Goal: Transaction & Acquisition: Subscribe to service/newsletter

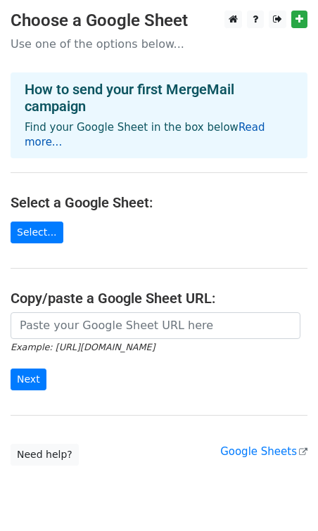
click at [237, 129] on link "Read more..." at bounding box center [145, 134] width 240 height 27
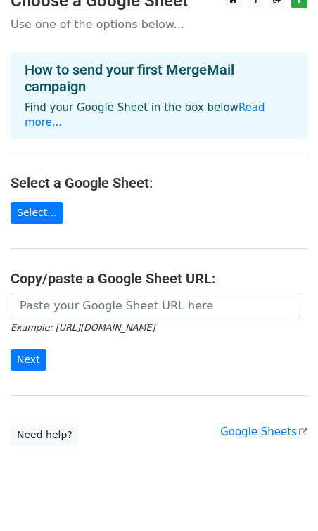
scroll to position [32, 0]
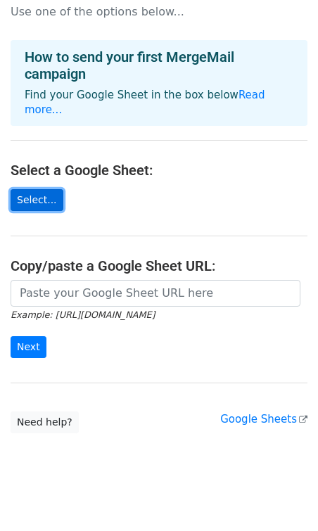
click at [39, 189] on link "Select..." at bounding box center [37, 200] width 53 height 22
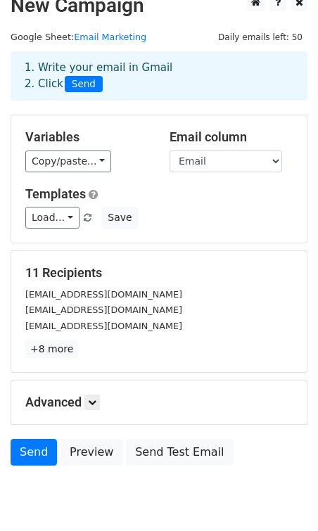
scroll to position [13, 0]
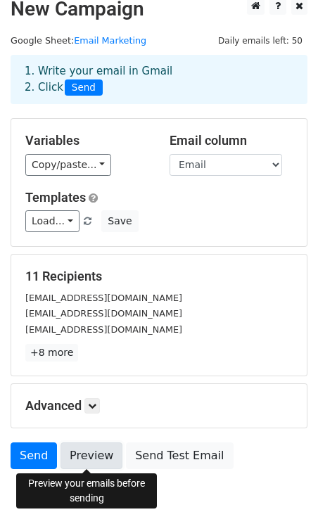
click at [89, 456] on link "Preview" at bounding box center [91, 455] width 62 height 27
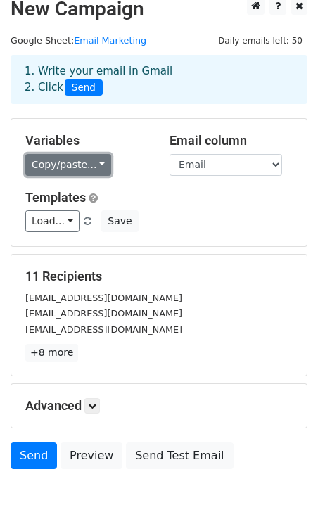
click at [93, 160] on link "Copy/paste..." at bounding box center [68, 165] width 86 height 22
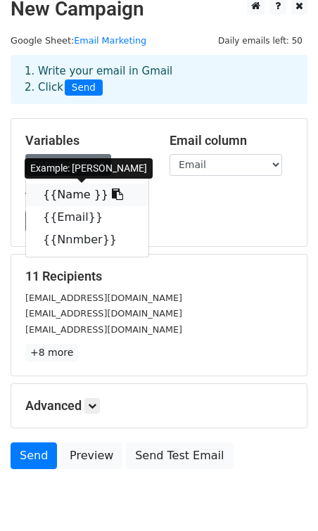
click at [72, 196] on link "{{Name }}" at bounding box center [87, 194] width 122 height 22
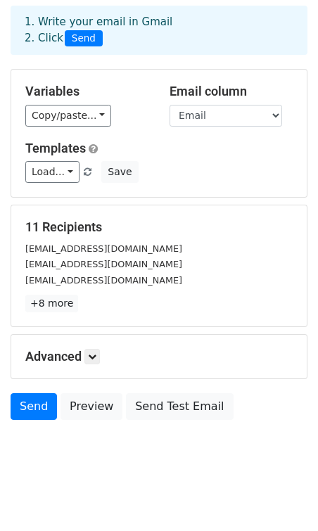
scroll to position [71, 0]
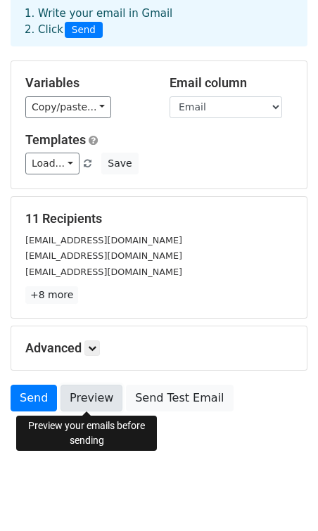
click at [81, 393] on link "Preview" at bounding box center [91, 398] width 62 height 27
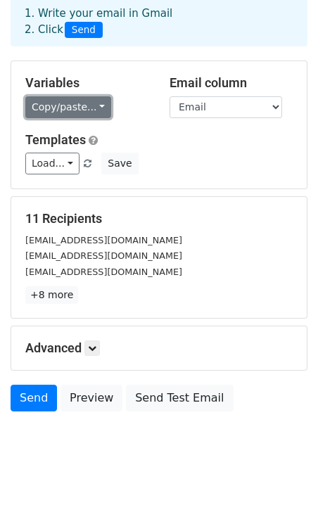
click at [98, 100] on link "Copy/paste..." at bounding box center [68, 107] width 86 height 22
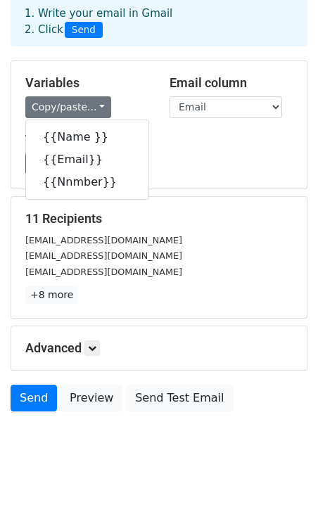
click at [193, 172] on div "Load... No templates saved Save" at bounding box center [159, 164] width 288 height 22
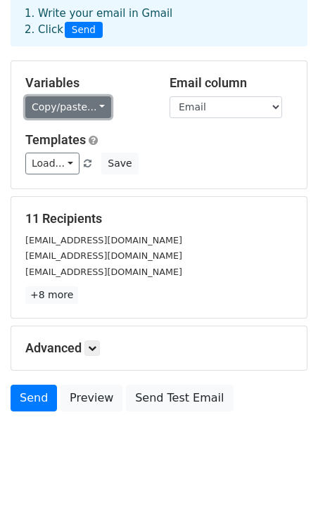
click at [80, 114] on link "Copy/paste..." at bounding box center [68, 107] width 86 height 22
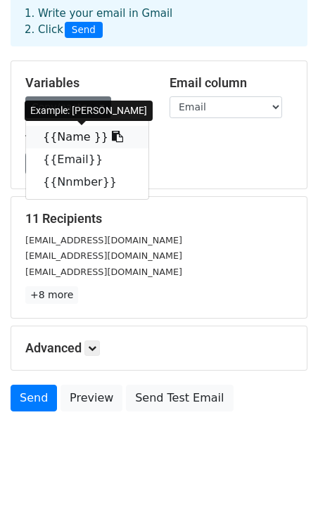
click at [71, 143] on link "{{Name }}" at bounding box center [87, 137] width 122 height 22
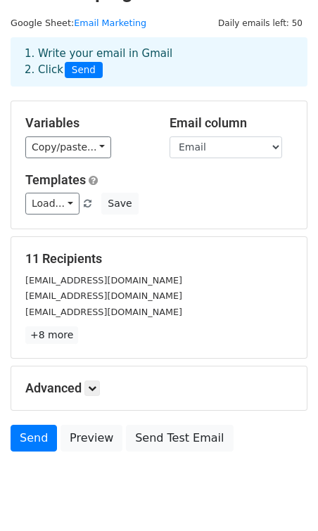
scroll to position [0, 0]
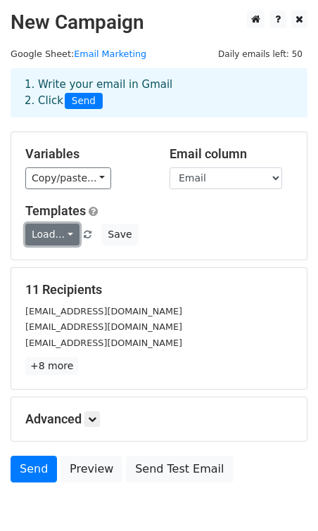
click at [68, 238] on link "Load..." at bounding box center [52, 235] width 54 height 22
click at [202, 195] on div "Variables Copy/paste... {{Name }} {{Email}} {{Nnmber}} Email column Name Email …" at bounding box center [158, 195] width 295 height 127
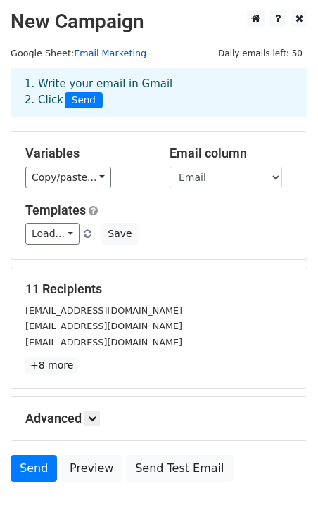
click at [84, 51] on link "Email Marketing" at bounding box center [110, 53] width 72 height 11
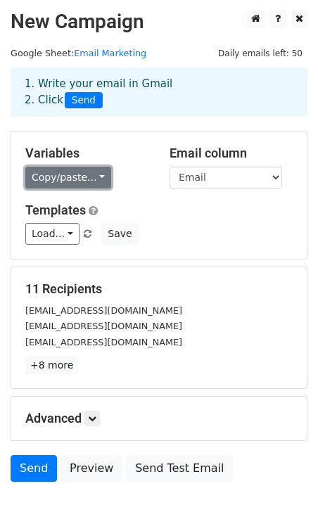
click at [95, 167] on link "Copy/paste..." at bounding box center [68, 178] width 86 height 22
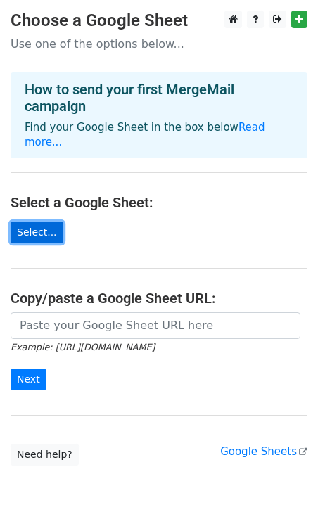
click at [35, 221] on link "Select..." at bounding box center [37, 232] width 53 height 22
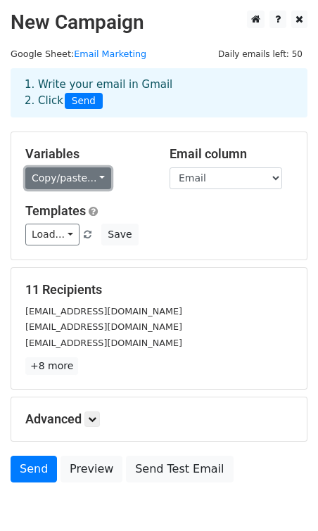
click at [89, 174] on link "Copy/paste..." at bounding box center [68, 178] width 86 height 22
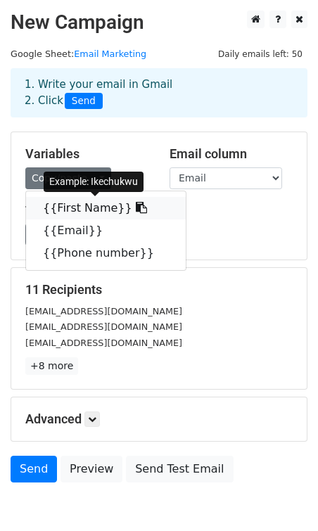
click at [69, 214] on link "{{First Name}}" at bounding box center [106, 208] width 160 height 22
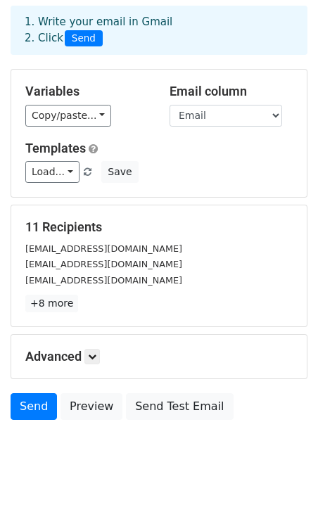
scroll to position [71, 0]
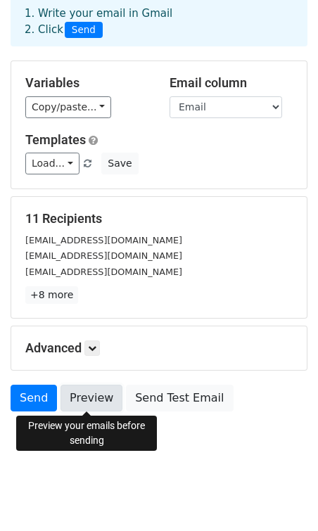
click at [87, 394] on link "Preview" at bounding box center [91, 398] width 62 height 27
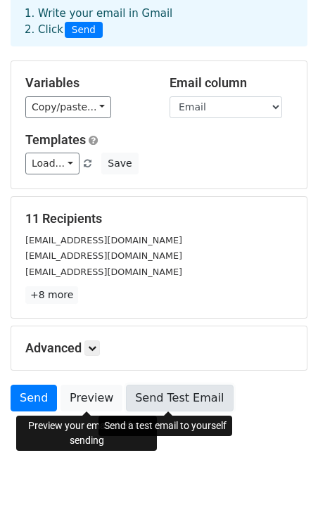
click at [179, 397] on link "Send Test Email" at bounding box center [179, 398] width 107 height 27
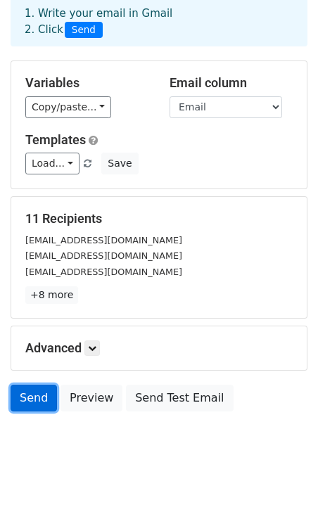
click at [41, 401] on link "Send" at bounding box center [34, 398] width 46 height 27
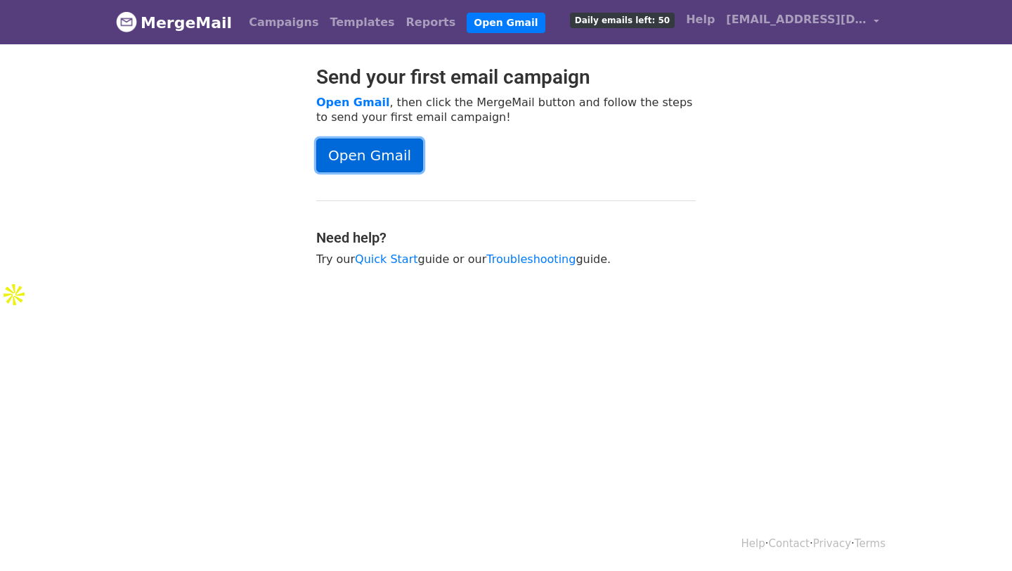
click at [353, 155] on link "Open Gmail" at bounding box center [369, 155] width 107 height 34
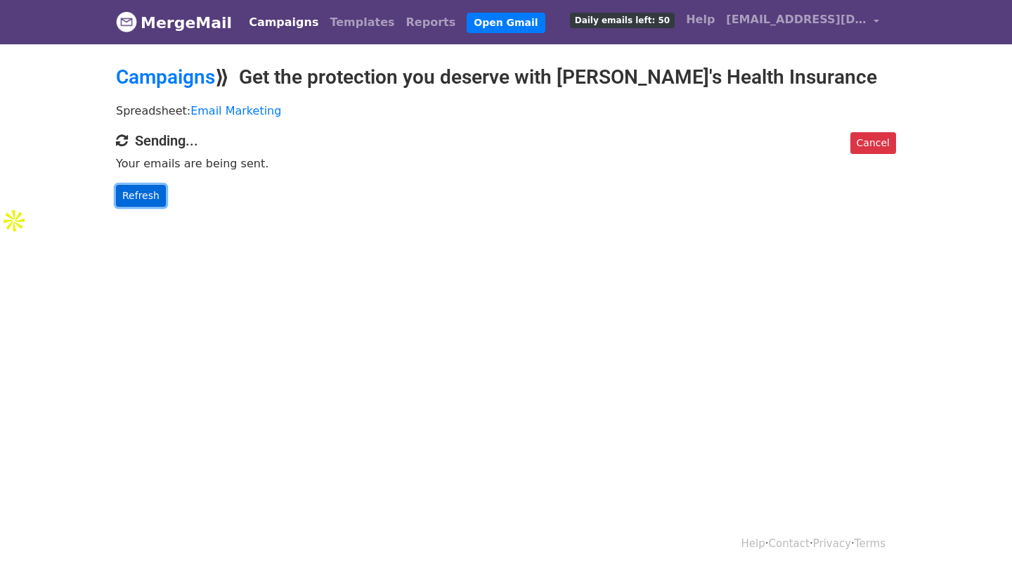
click at [151, 190] on link "Refresh" at bounding box center [141, 196] width 50 height 22
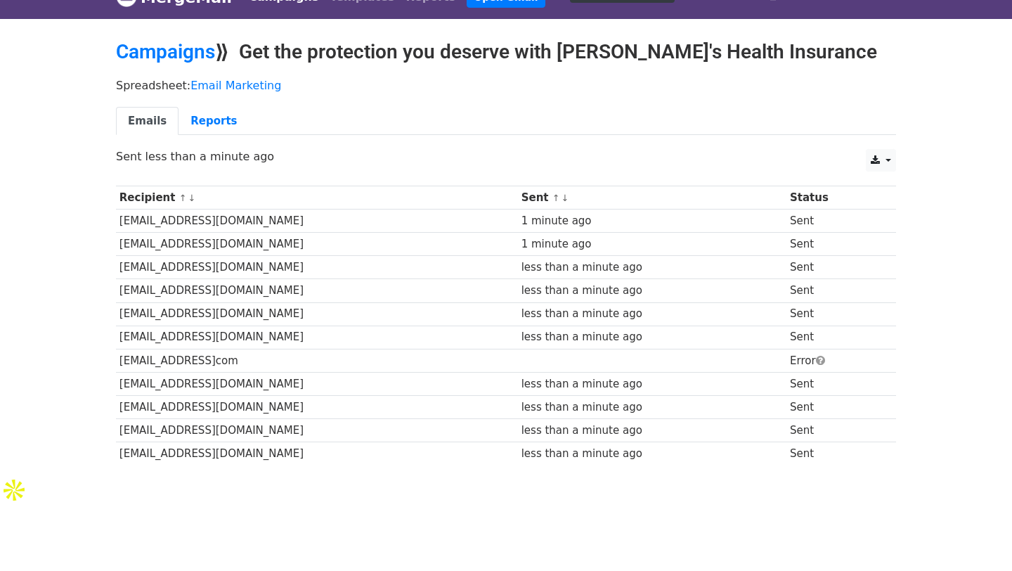
scroll to position [30, 0]
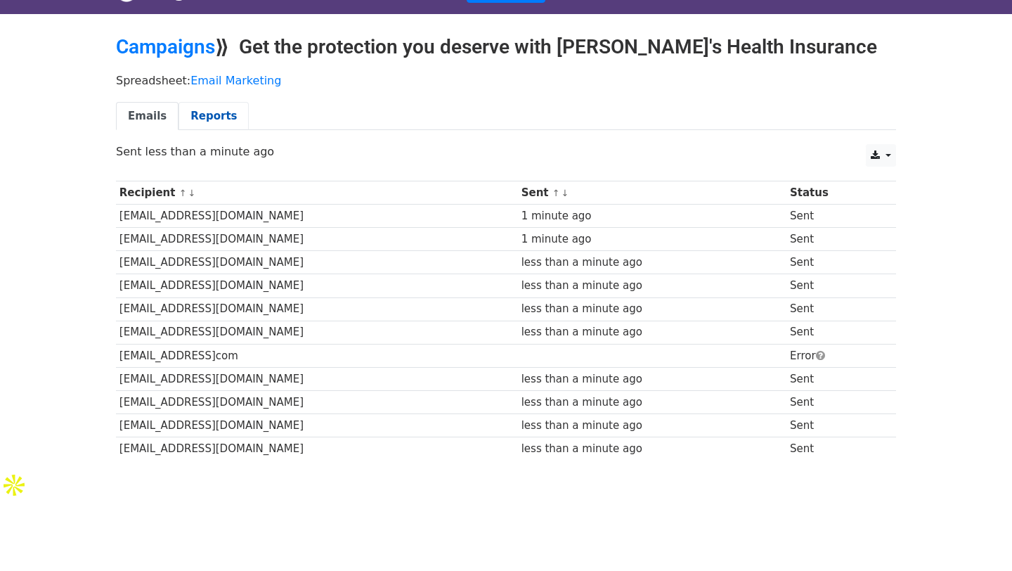
click at [217, 118] on link "Reports" at bounding box center [214, 116] width 70 height 29
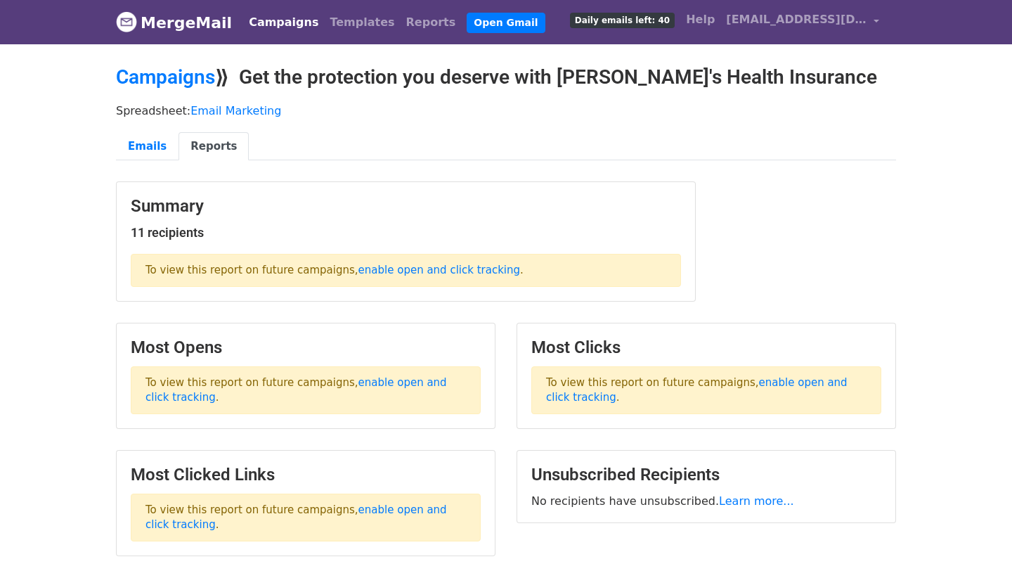
click at [265, 21] on link "Campaigns" at bounding box center [283, 22] width 81 height 28
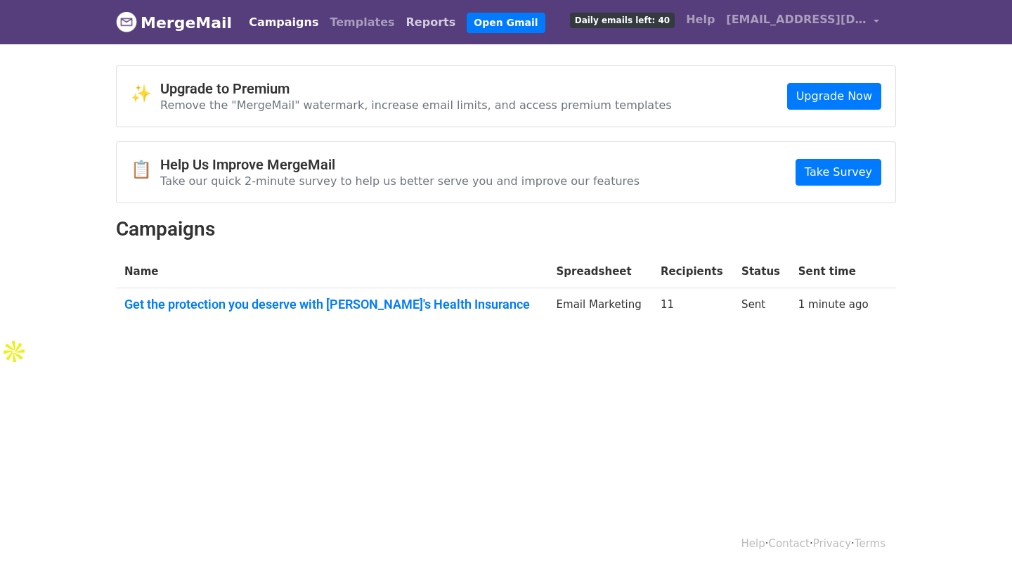
click at [401, 19] on link "Reports" at bounding box center [431, 22] width 61 height 28
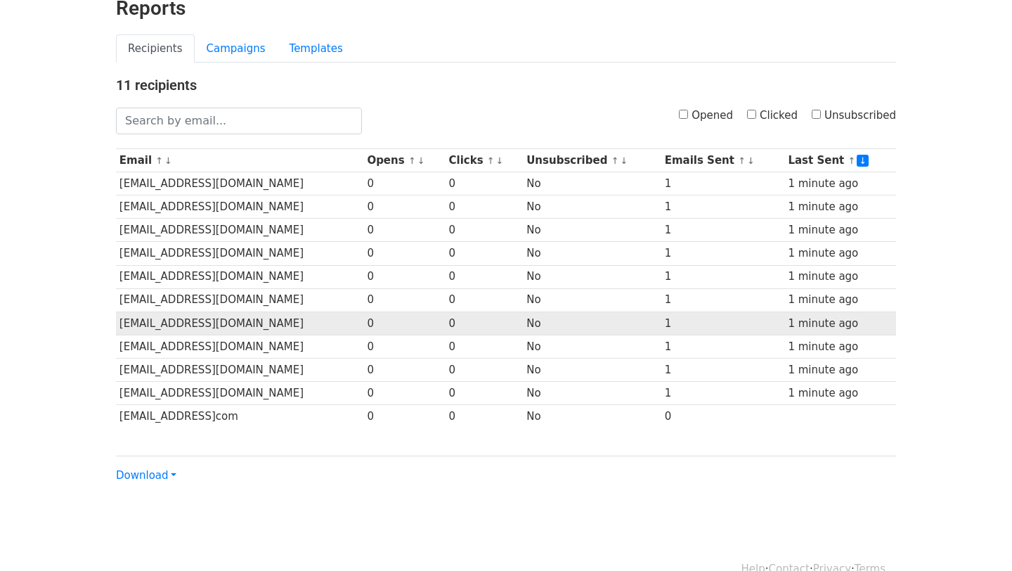
scroll to position [95, 0]
